Goal: Task Accomplishment & Management: Use online tool/utility

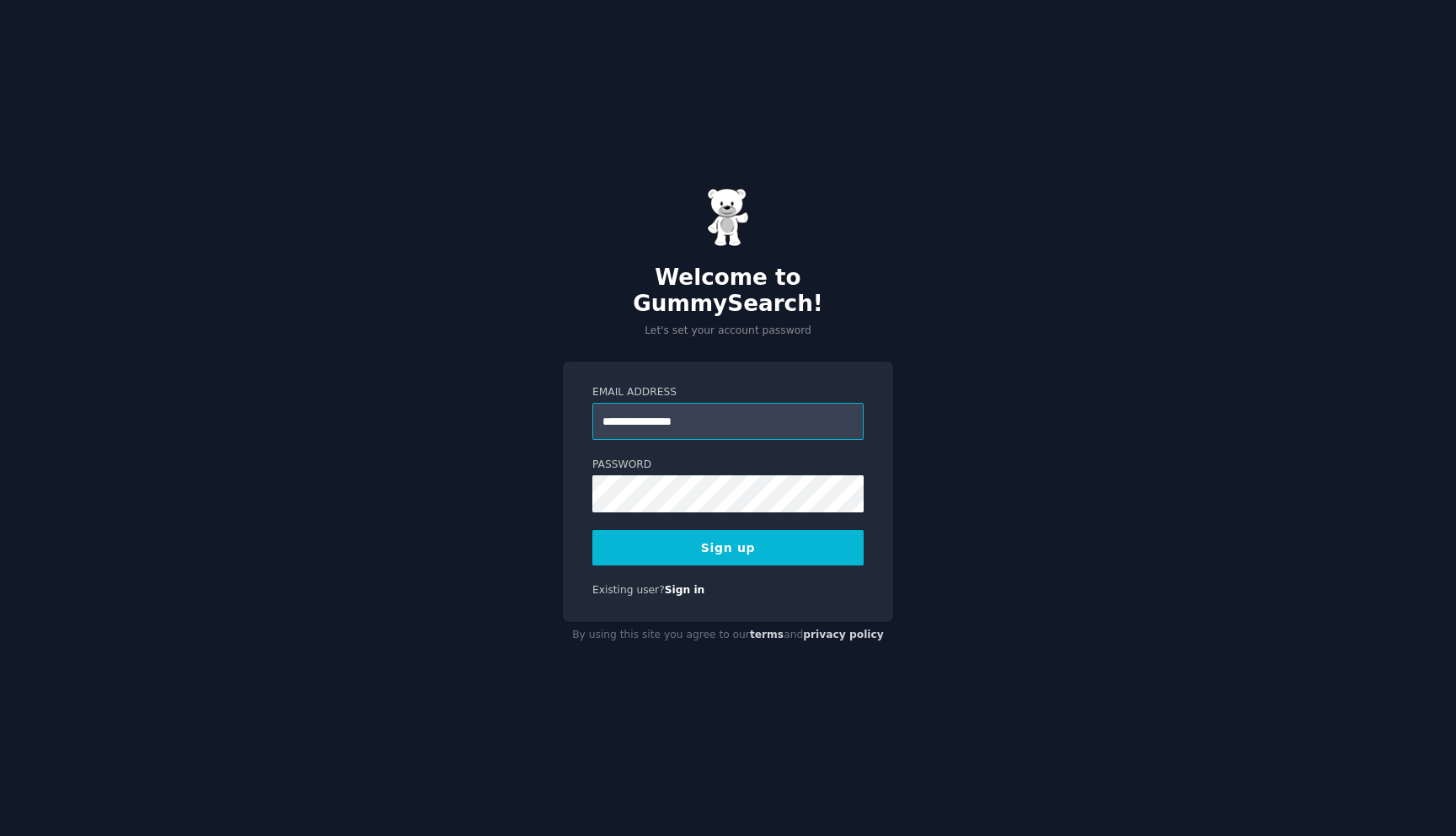
type input "**********"
click at [745, 543] on button "Sign up" at bounding box center [728, 547] width 271 height 36
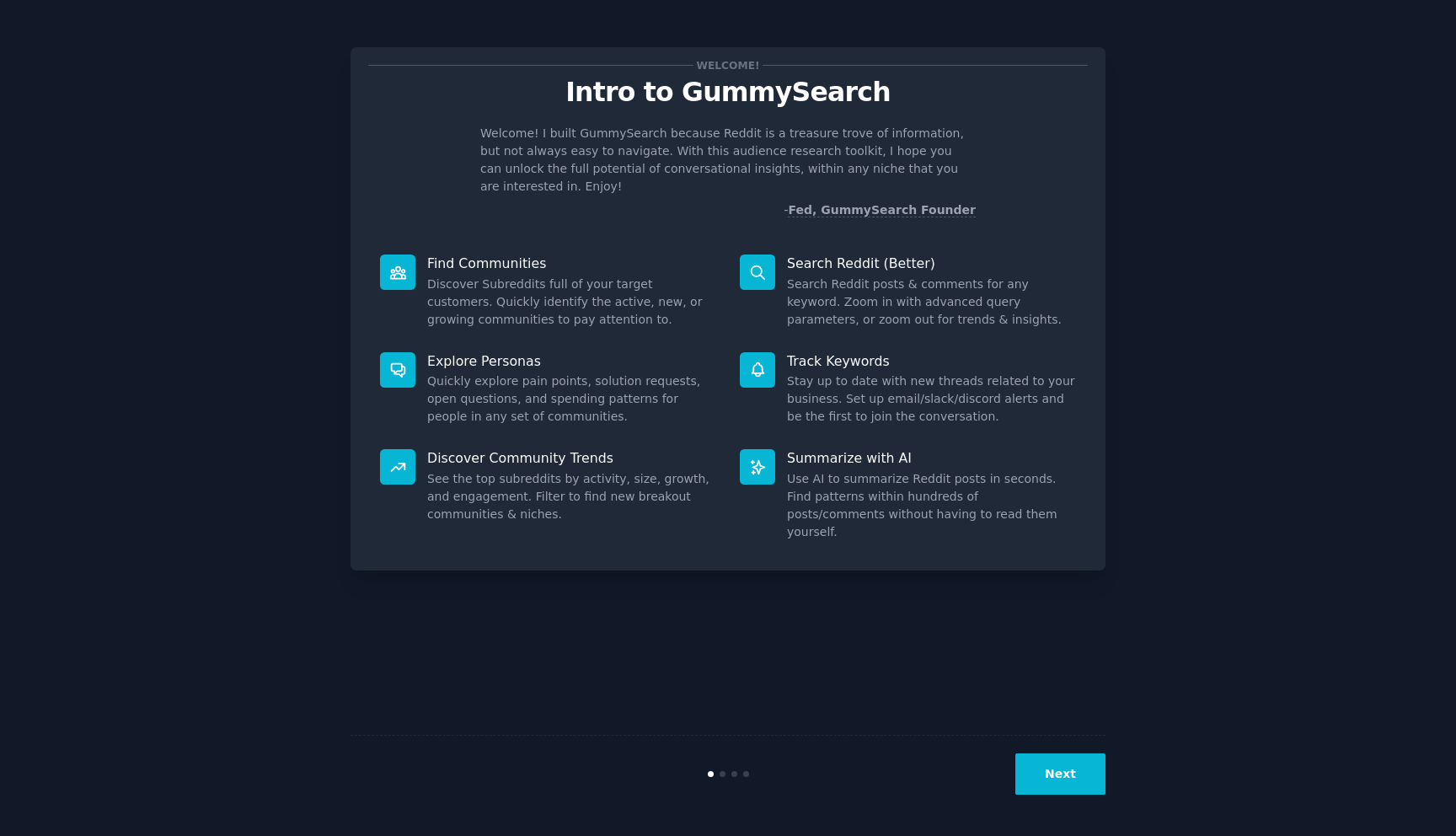
click at [1190, 236] on div "Welcome! Intro to GummySearch Welcome! I built GummySearch because Reddit is a …" at bounding box center [728, 418] width 1409 height 788
click at [1067, 775] on button "Next" at bounding box center [1061, 774] width 90 height 41
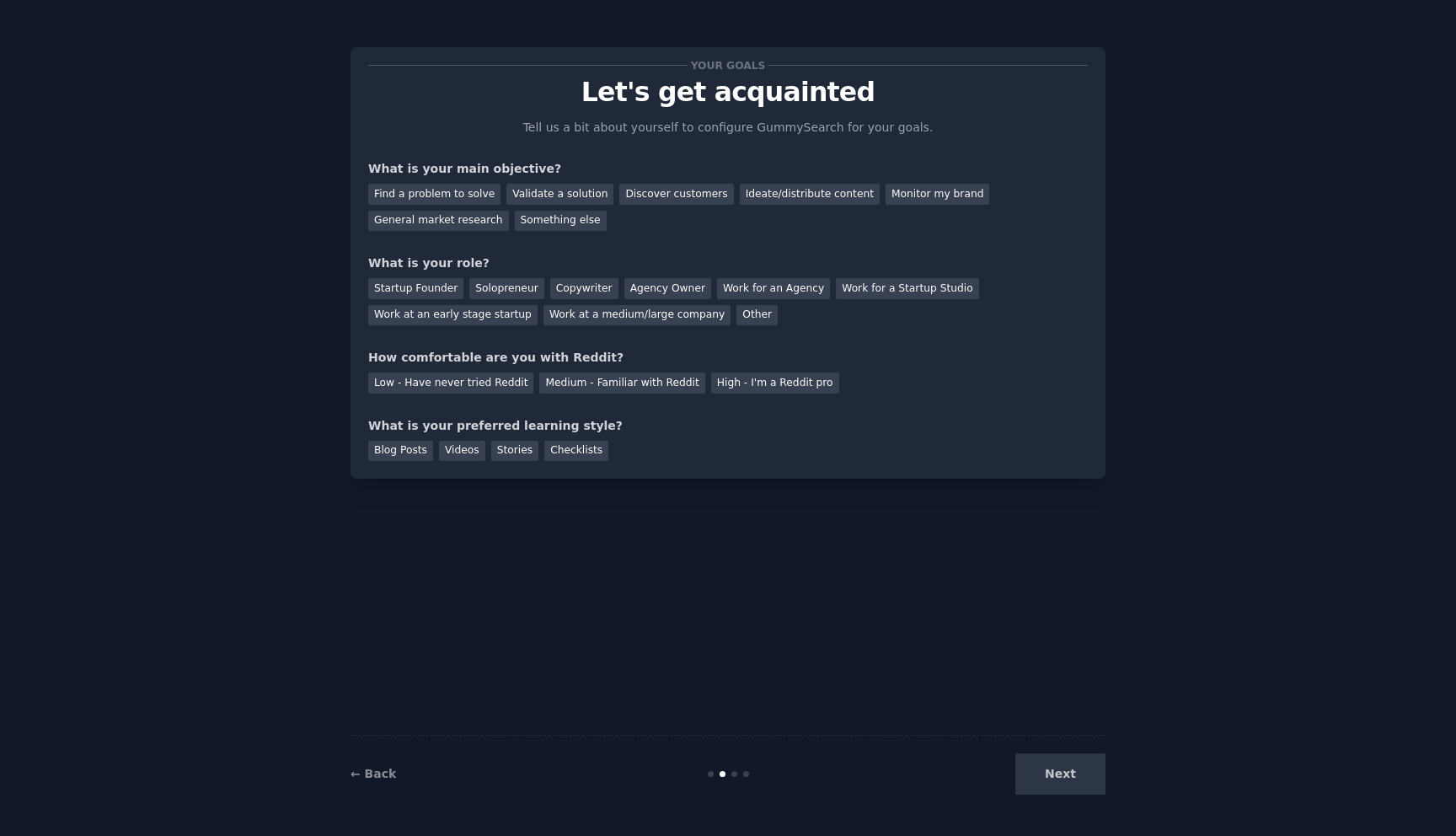
click at [1067, 775] on div "Next" at bounding box center [979, 774] width 252 height 41
click at [1067, 769] on div "Next" at bounding box center [979, 774] width 252 height 41
click at [454, 203] on div "Find a problem to solve" at bounding box center [435, 193] width 132 height 21
click at [1078, 786] on div "Next" at bounding box center [979, 774] width 252 height 41
click at [412, 283] on div "Startup Founder" at bounding box center [416, 288] width 95 height 21
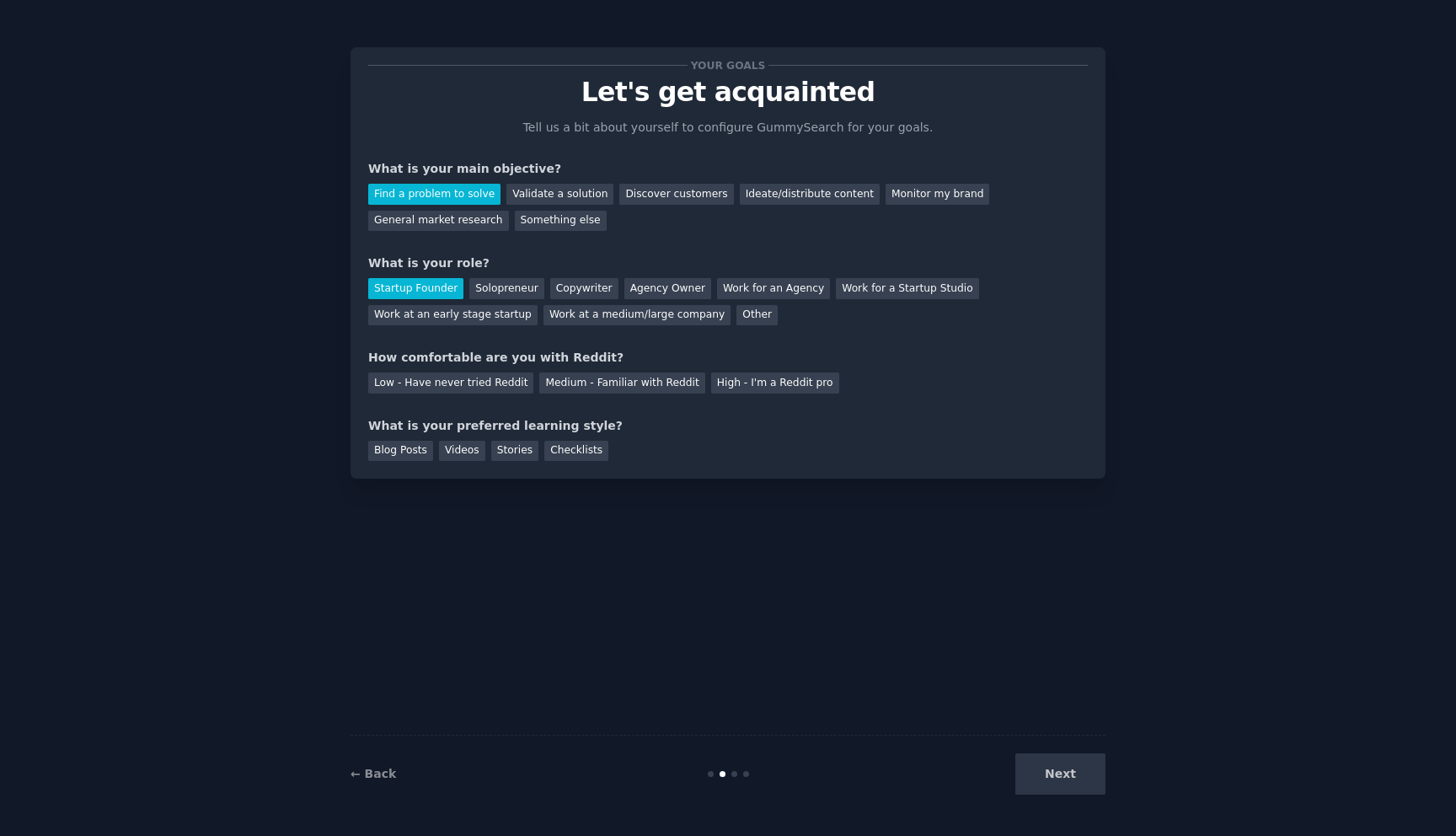
click at [462, 396] on div "Your goals Let's get acquainted Tell us a bit about yourself to configure Gummy…" at bounding box center [728, 263] width 720 height 396
click at [469, 386] on div "Low - Have never tried Reddit" at bounding box center [451, 382] width 165 height 21
click at [414, 446] on div "Blog Posts" at bounding box center [401, 451] width 65 height 21
click at [1052, 758] on button "Next" at bounding box center [1061, 774] width 90 height 41
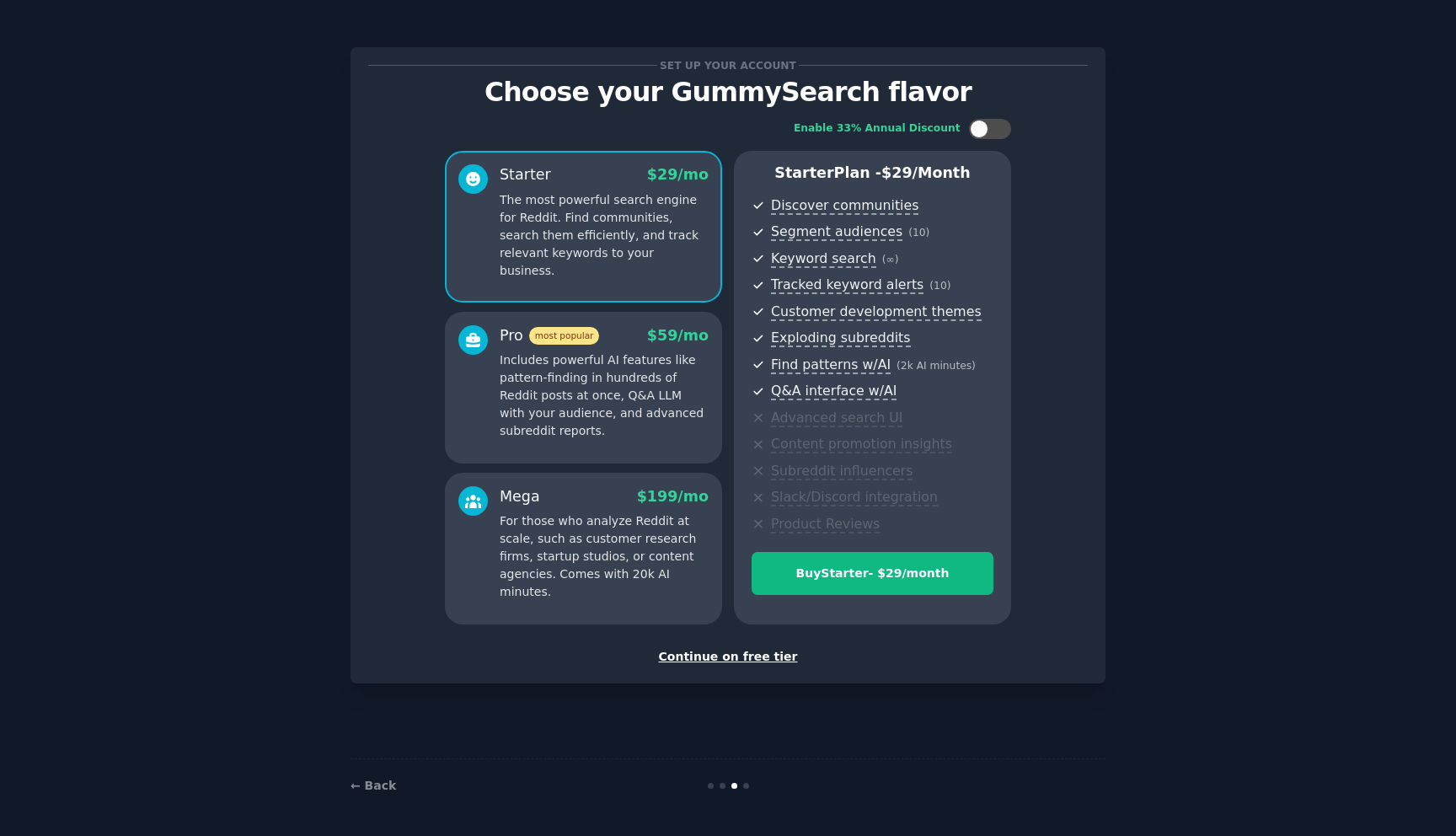
click at [739, 656] on div "Continue on free tier" at bounding box center [728, 656] width 720 height 17
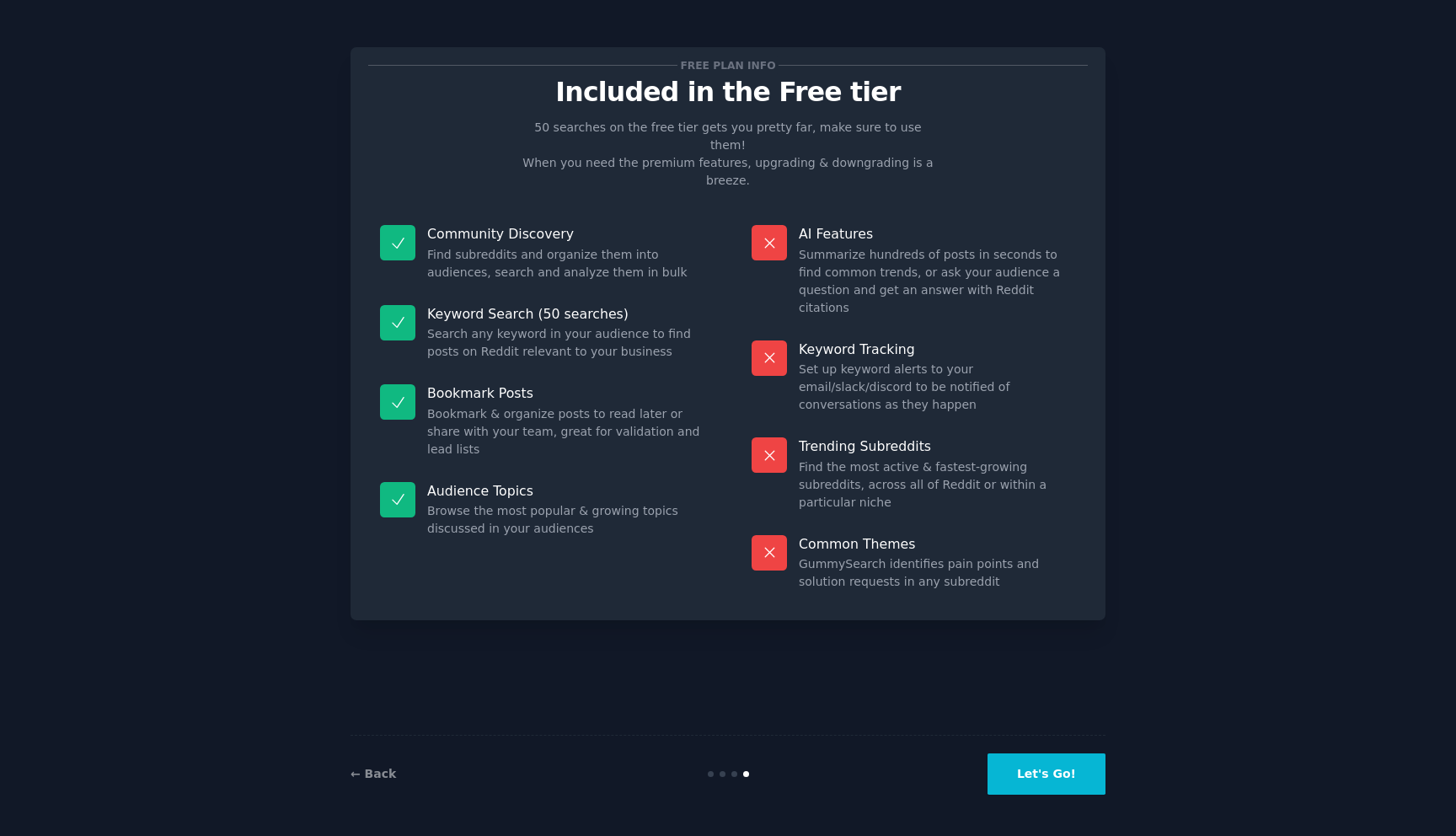
click at [1045, 783] on button "Let's Go!" at bounding box center [1046, 774] width 118 height 41
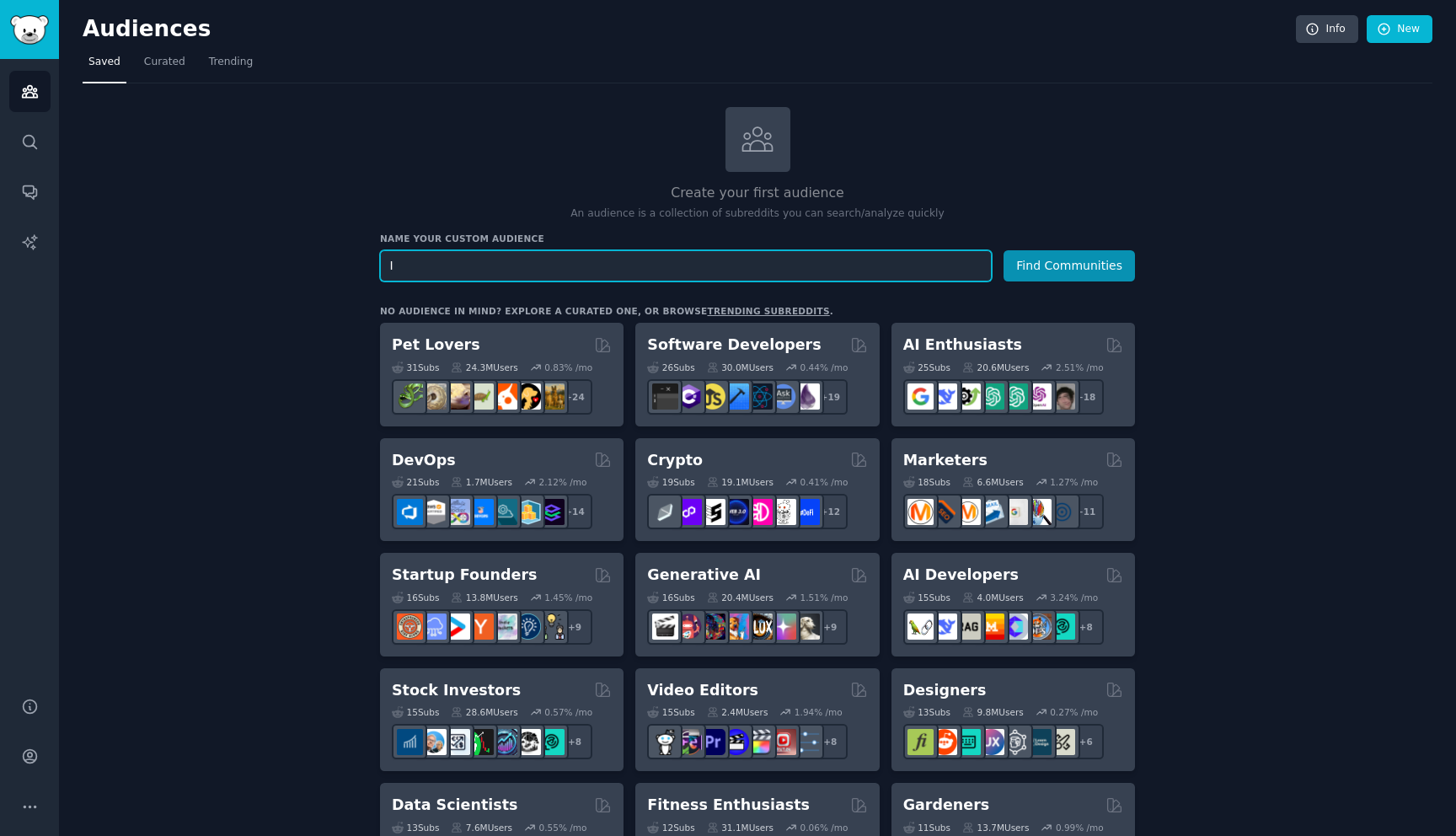
type input "I"
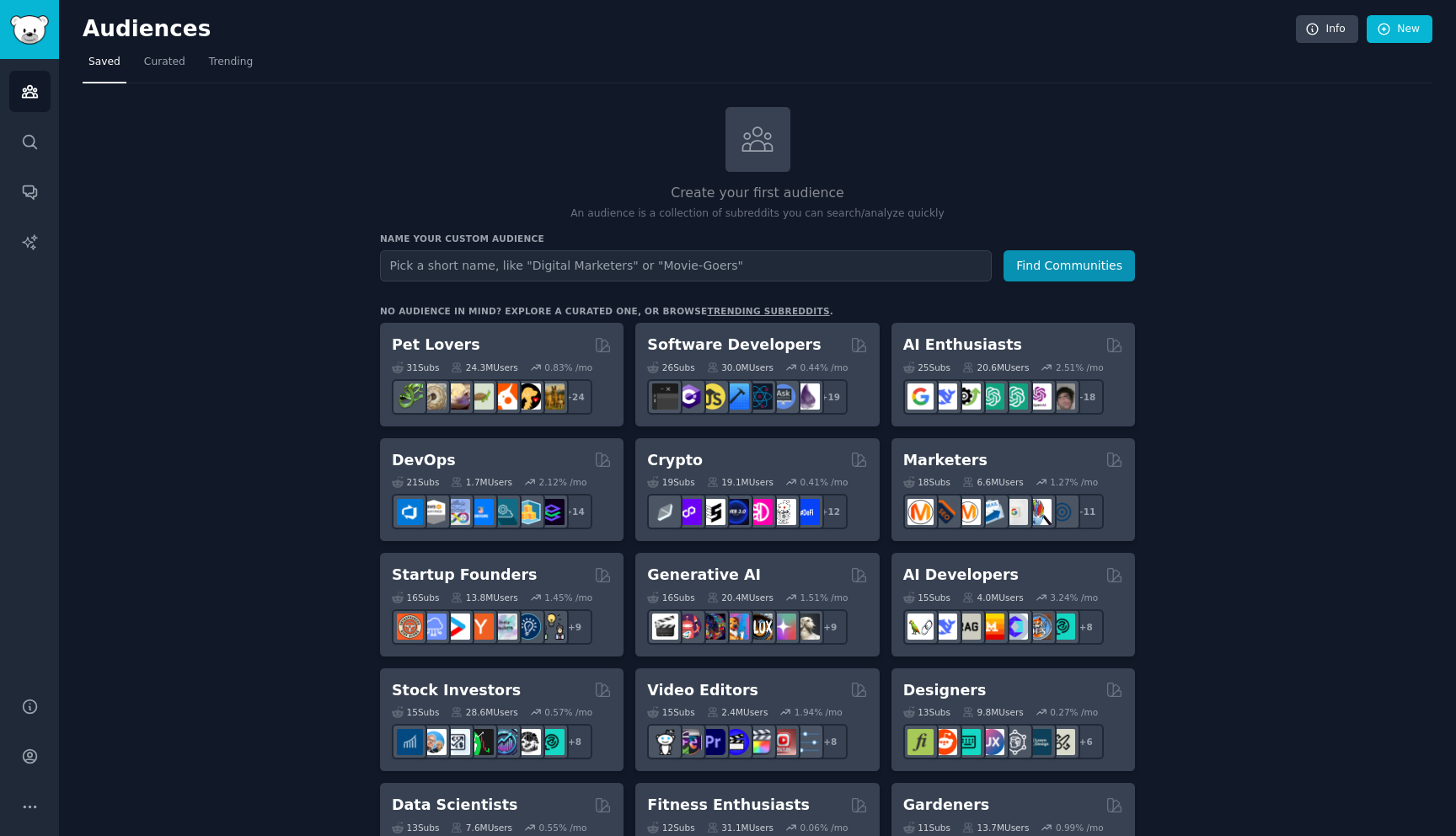
click at [175, 47] on div "Audiences Info New" at bounding box center [757, 33] width 1351 height 35
click at [50, 138] on link "Search" at bounding box center [29, 141] width 41 height 41
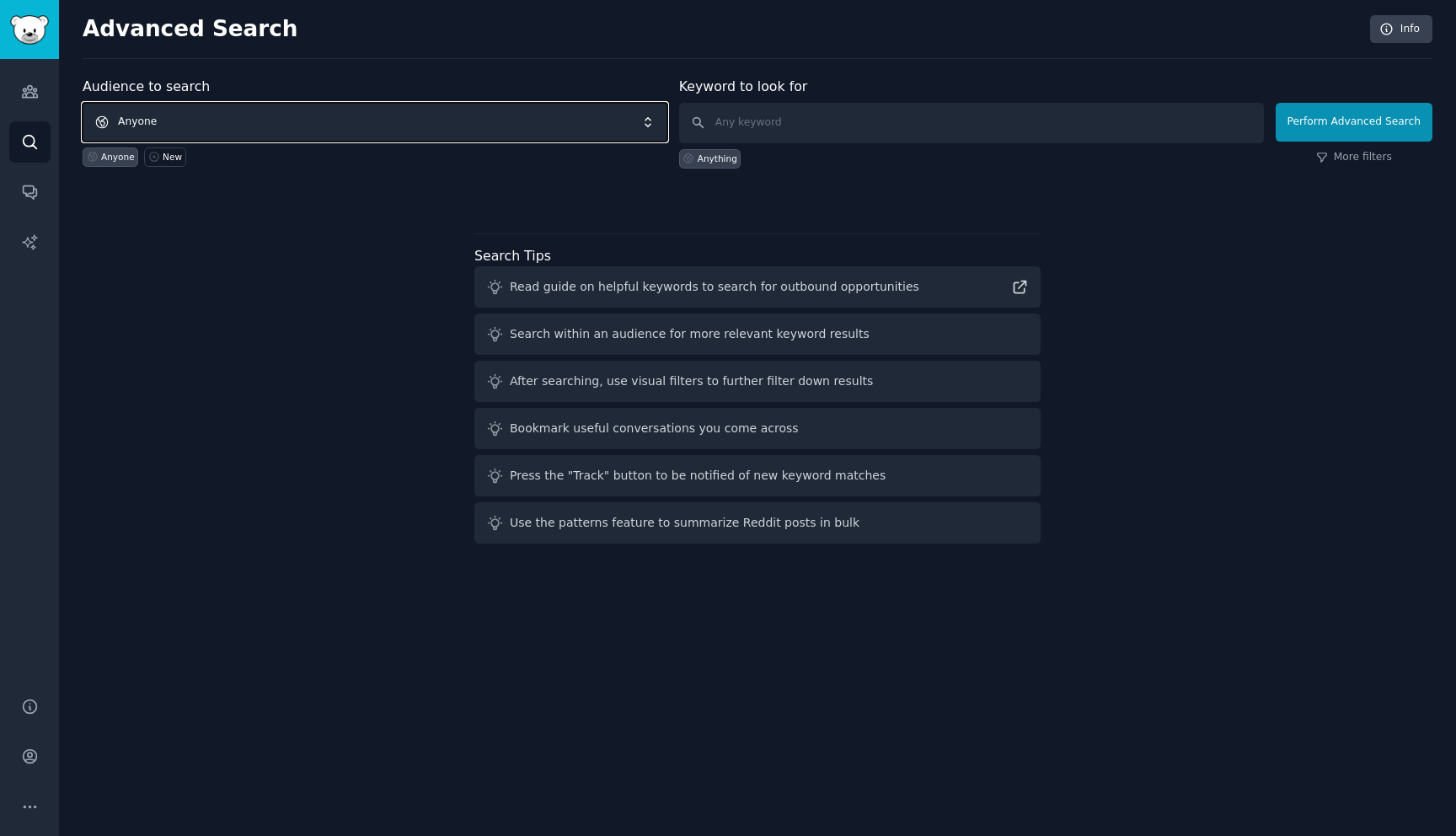
click at [475, 116] on span "Anyone" at bounding box center [375, 122] width 585 height 38
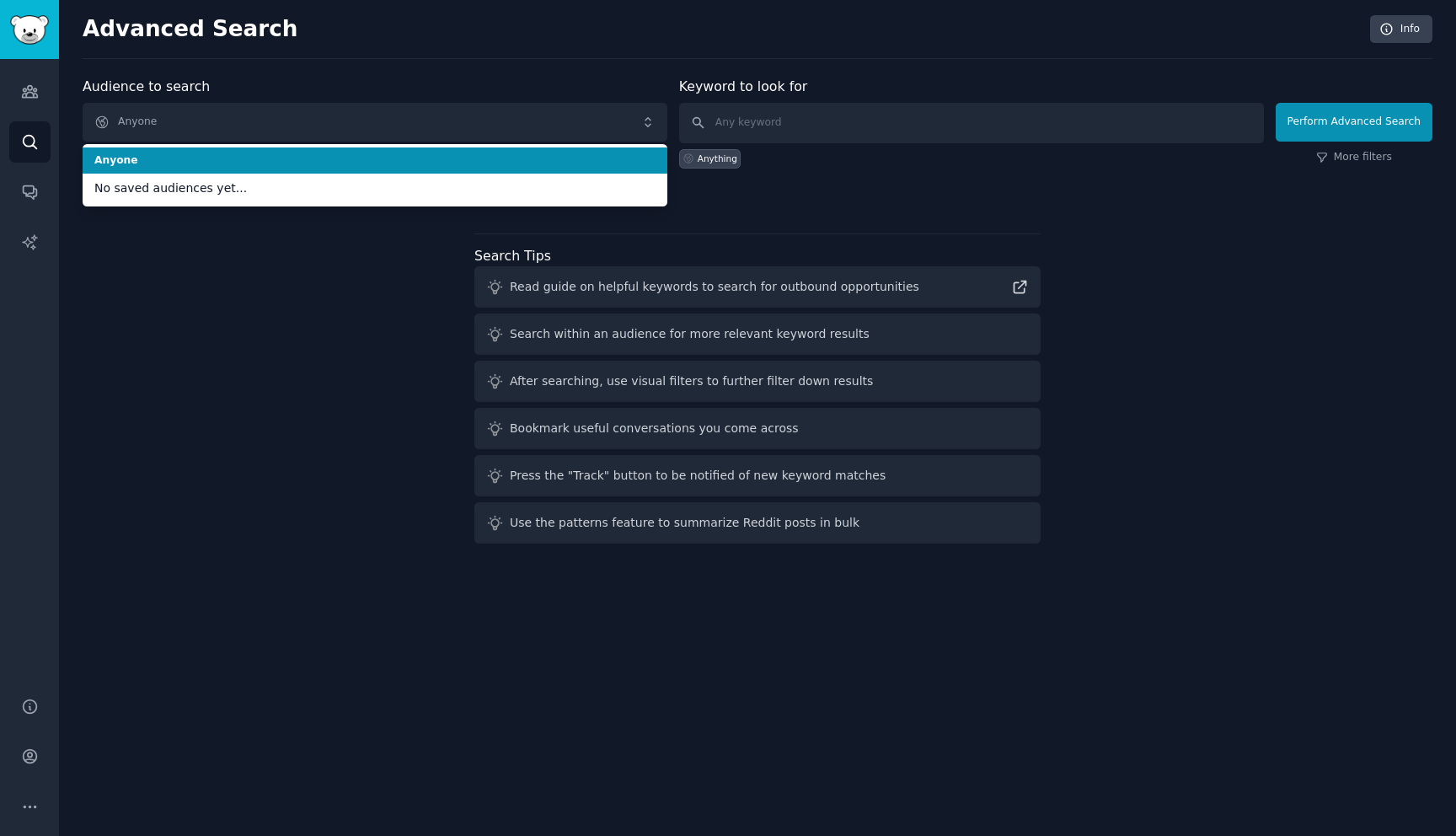
click at [610, 85] on div "Audience to search Anyone Anyone No saved audiences yet... Anyone New" at bounding box center [375, 123] width 585 height 92
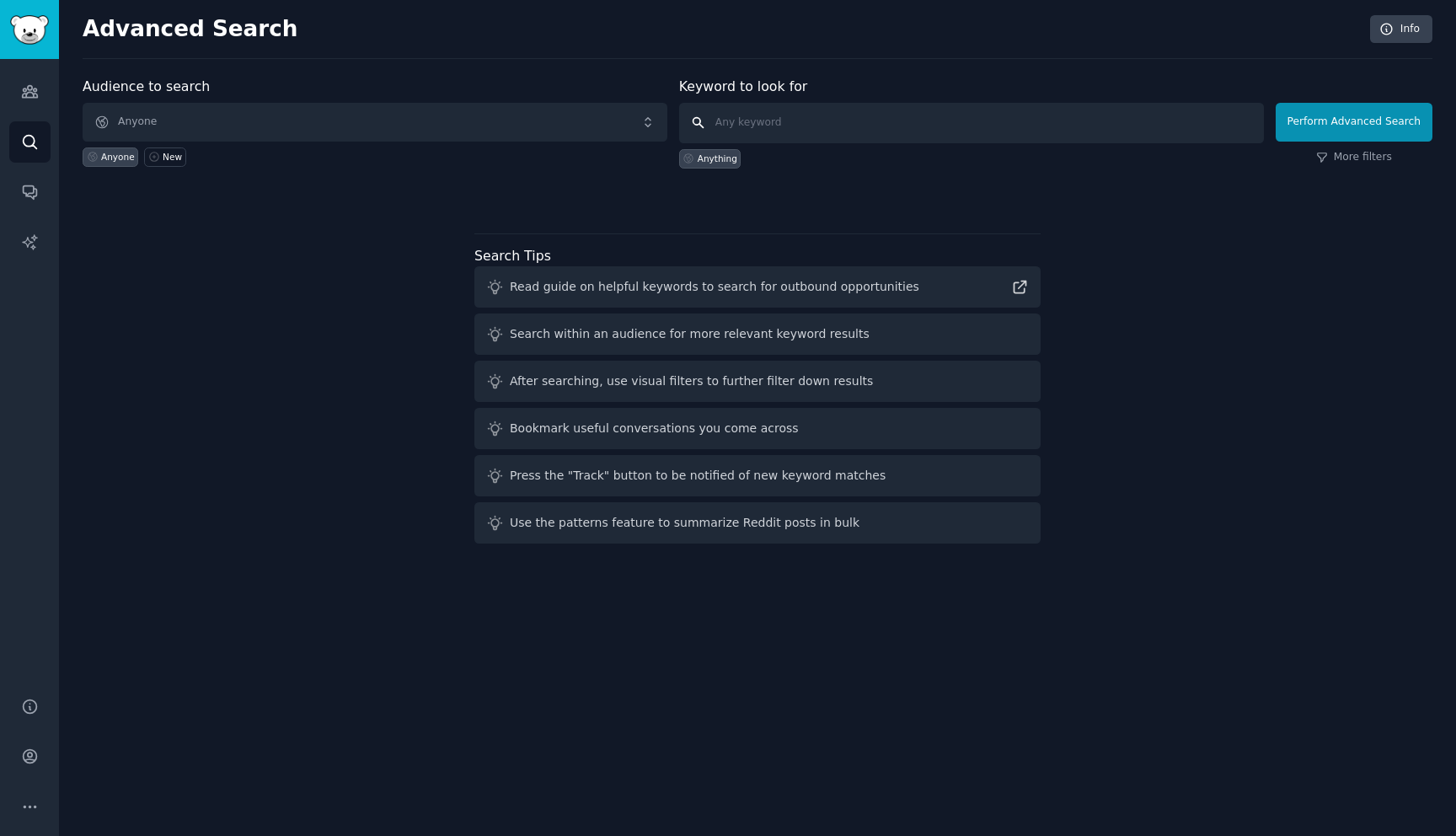
click at [853, 118] on input "text" at bounding box center [972, 123] width 585 height 40
type input "I wish there was a"
click button "Perform Advanced Search" at bounding box center [1354, 122] width 157 height 38
